Goal: Check status: Check status

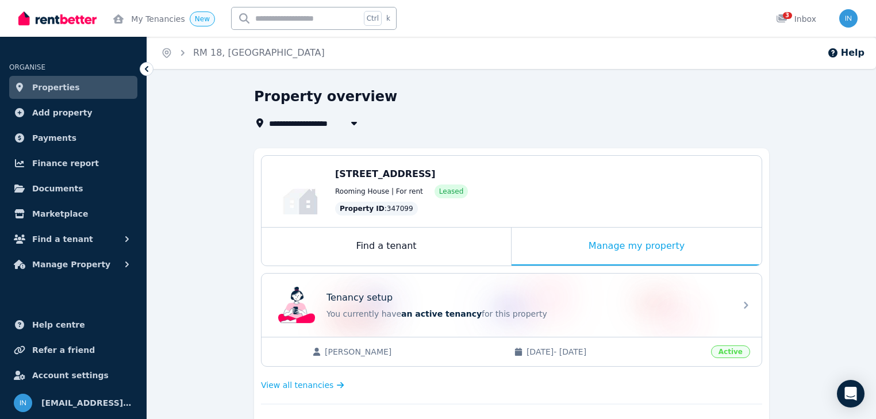
click at [55, 84] on span "Properties" at bounding box center [56, 87] width 48 height 14
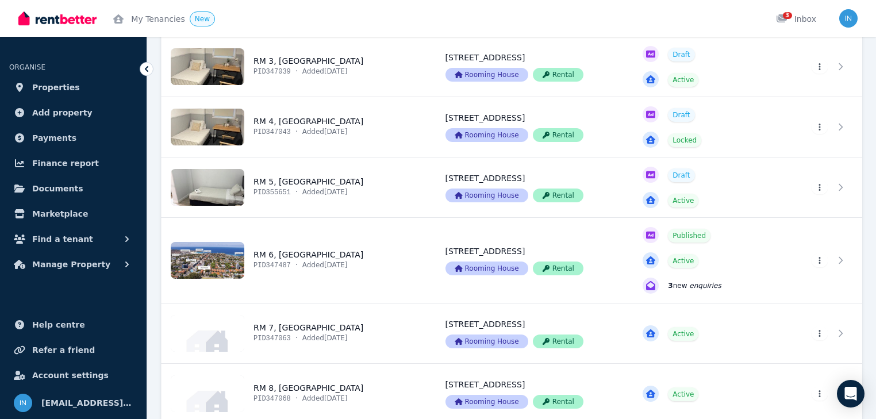
scroll to position [276, 0]
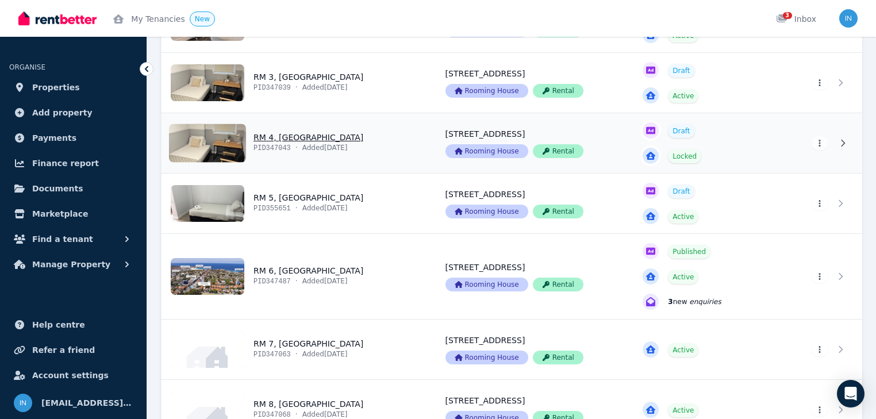
click at [239, 137] on link "View property details" at bounding box center [296, 143] width 270 height 60
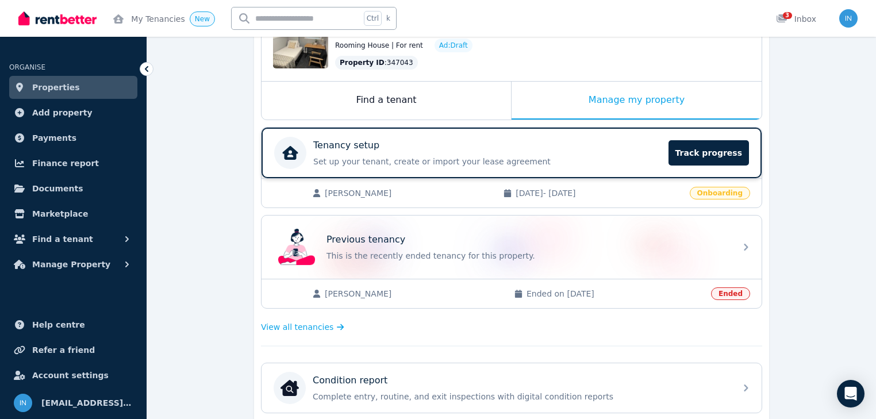
scroll to position [138, 0]
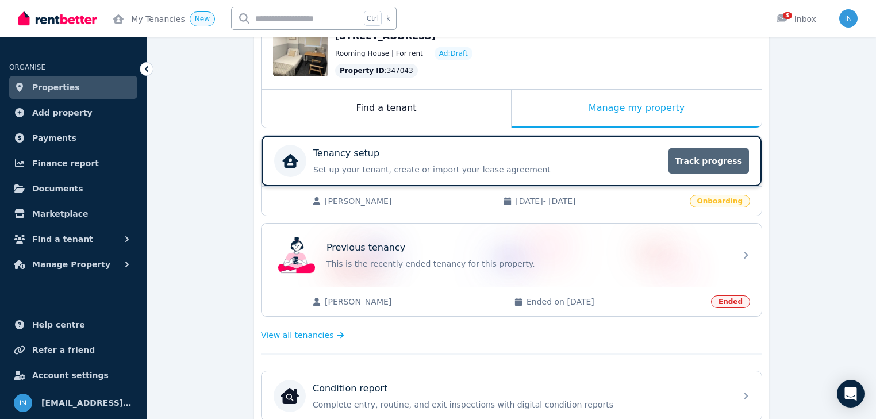
click at [704, 163] on span "Track progress" at bounding box center [708, 160] width 80 height 25
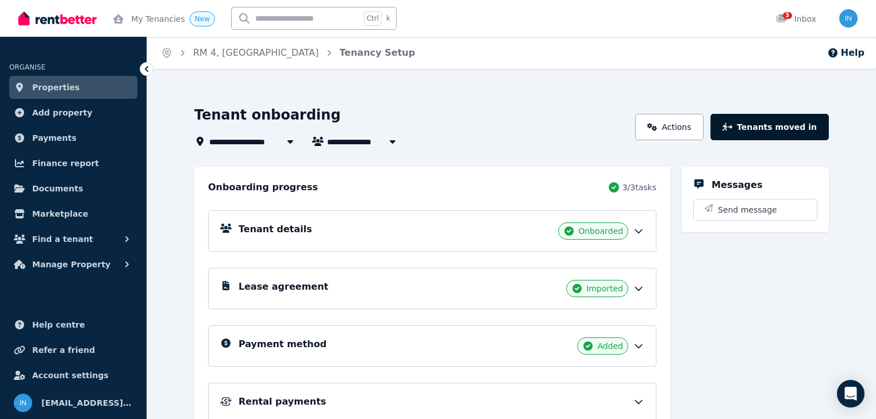
click at [785, 130] on button "Tenants moved in" at bounding box center [769, 127] width 118 height 26
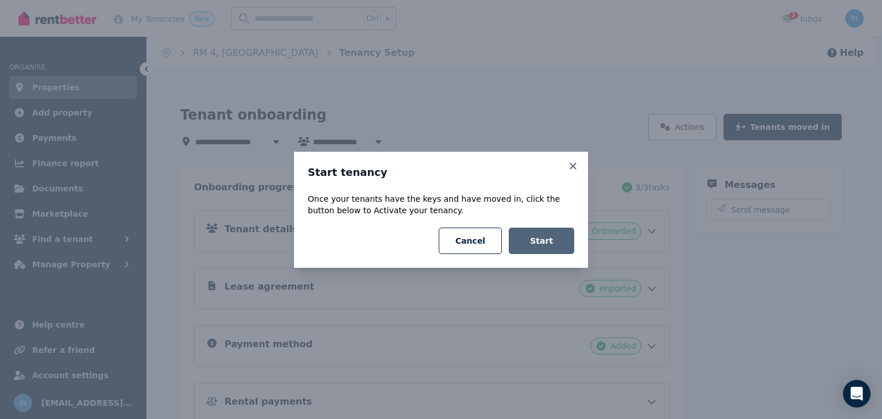
click at [549, 238] on button "Start" at bounding box center [541, 241] width 65 height 26
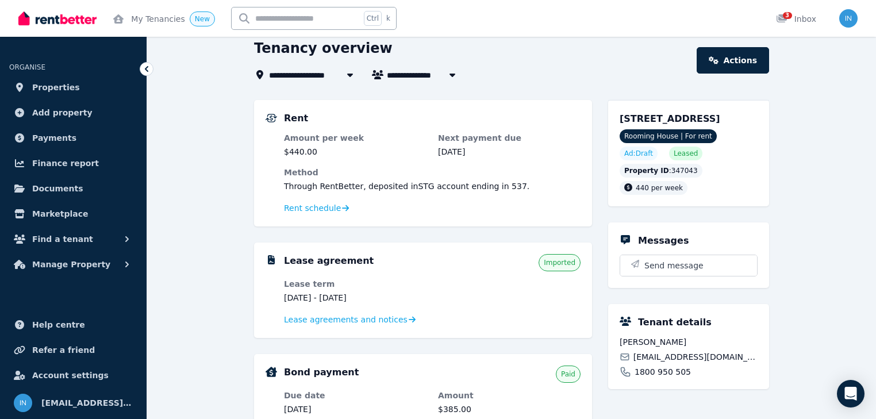
scroll to position [46, 0]
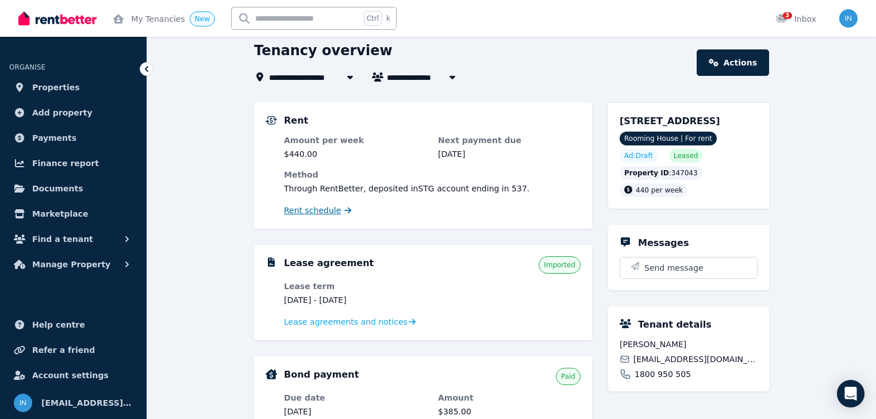
click at [324, 212] on span "Rent schedule" at bounding box center [312, 210] width 57 height 11
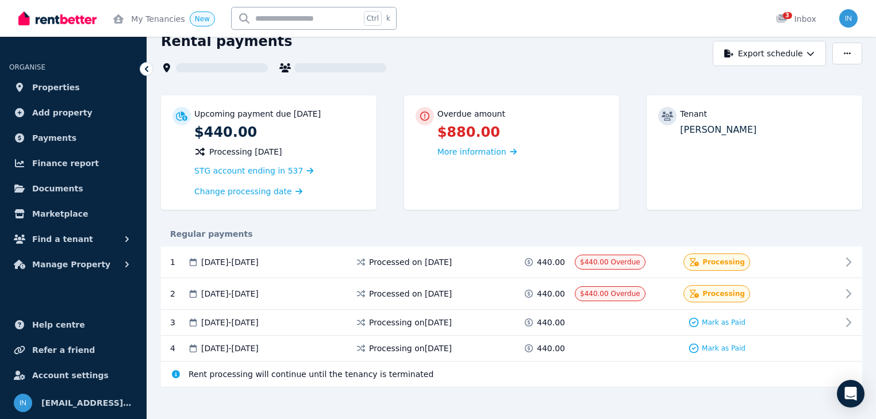
scroll to position [63, 0]
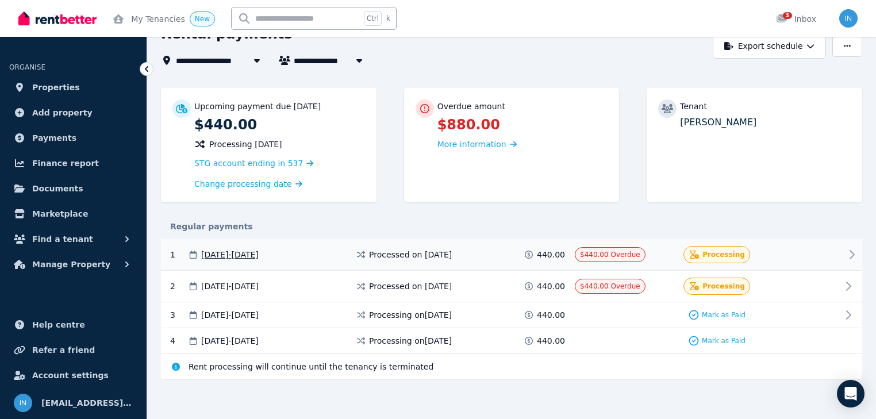
click at [850, 252] on icon at bounding box center [852, 255] width 14 height 14
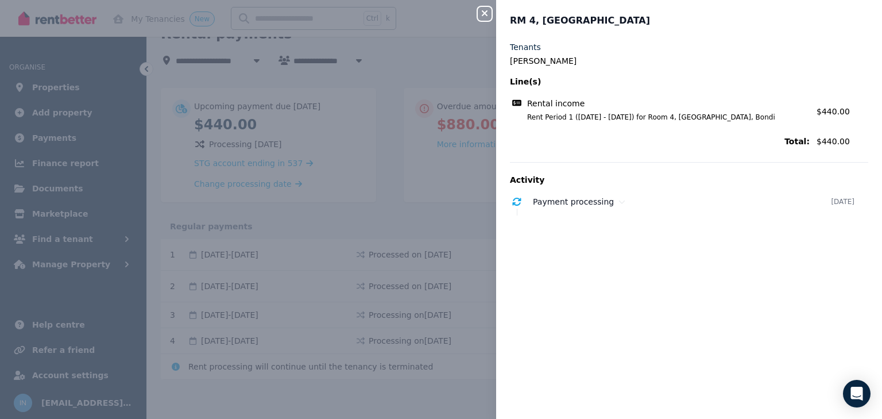
click at [488, 13] on icon "button" at bounding box center [485, 13] width 14 height 9
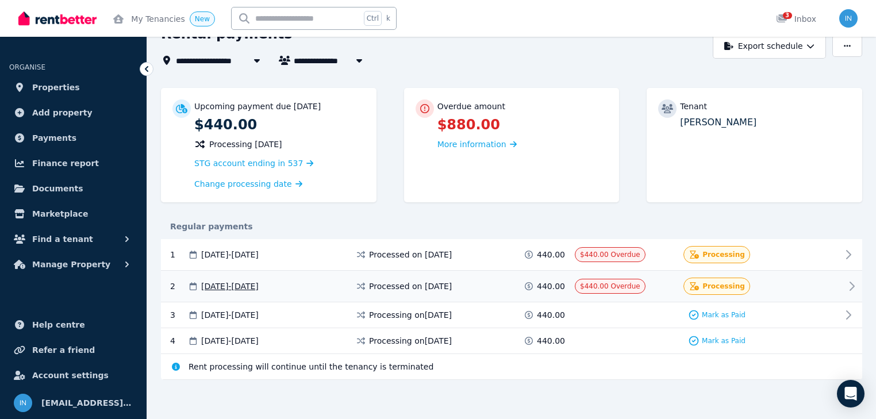
click at [849, 283] on icon at bounding box center [852, 286] width 14 height 14
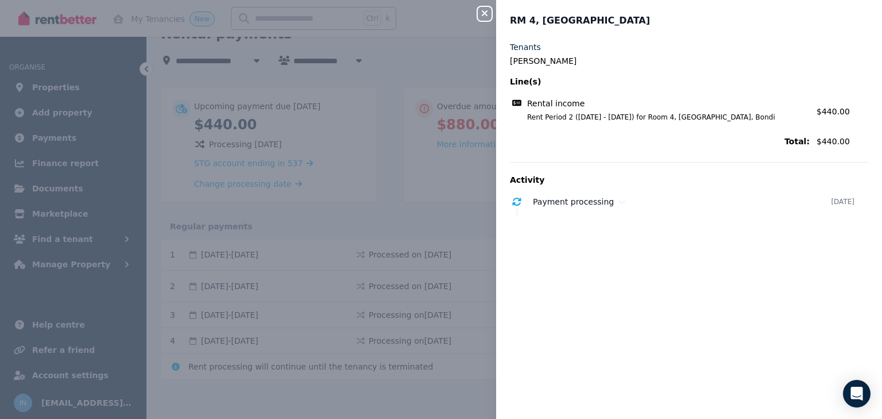
click at [487, 13] on icon "button" at bounding box center [485, 13] width 14 height 9
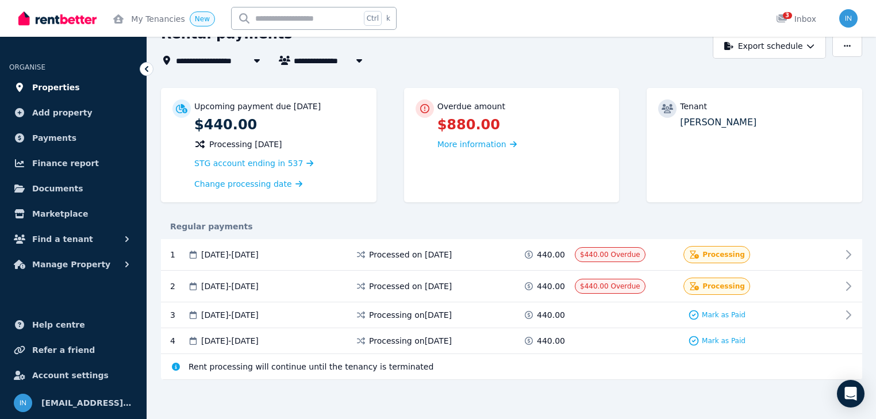
click at [51, 91] on span "Properties" at bounding box center [56, 87] width 48 height 14
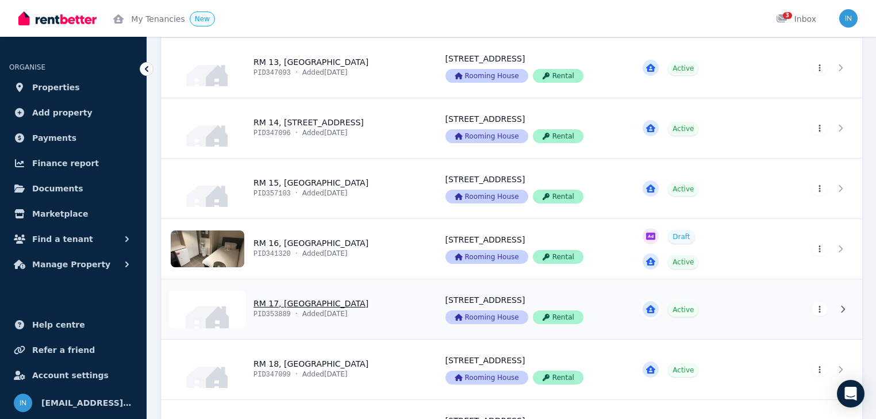
scroll to position [919, 0]
